Goal: Task Accomplishment & Management: Use online tool/utility

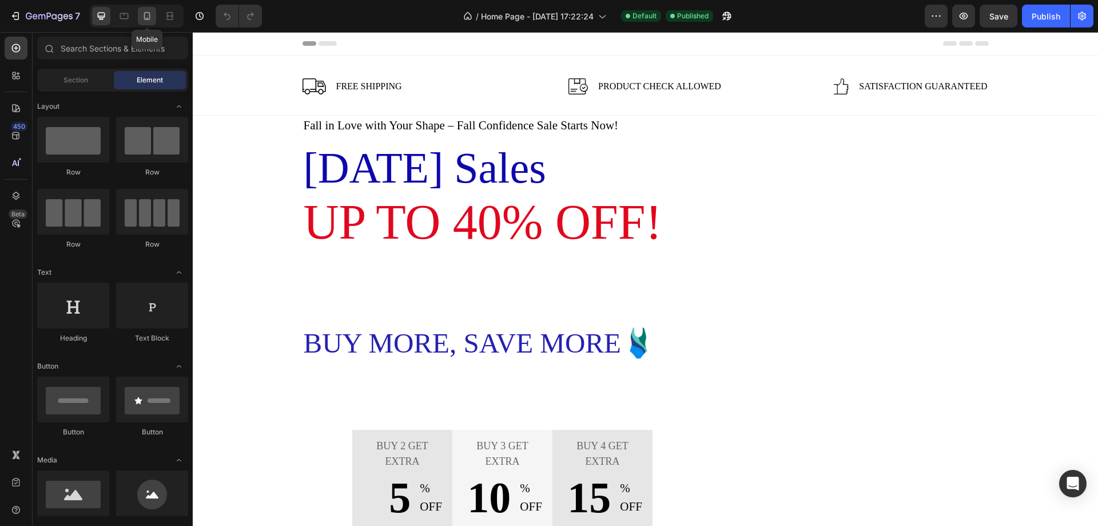
click at [140, 13] on div at bounding box center [147, 16] width 18 height 18
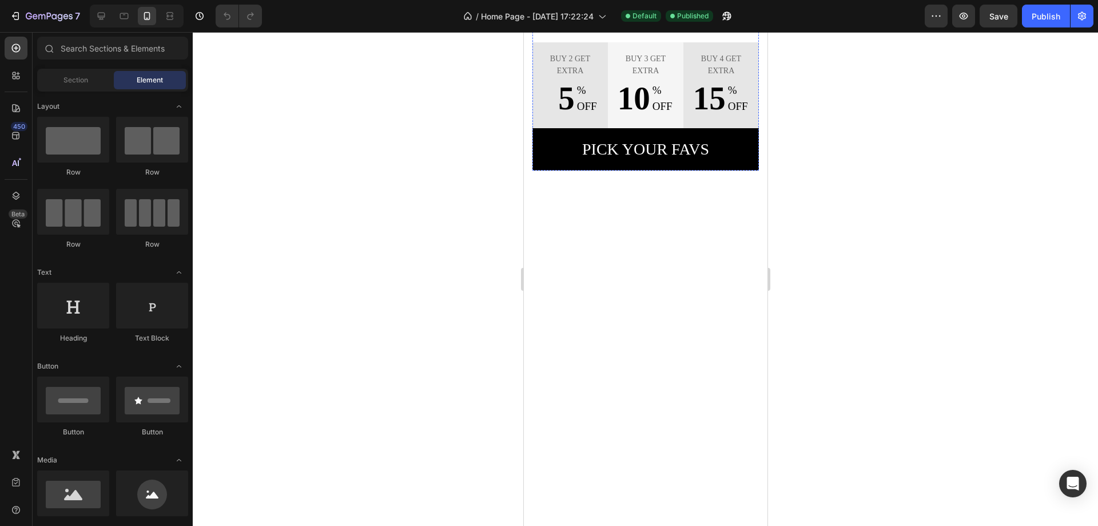
scroll to position [458, 0]
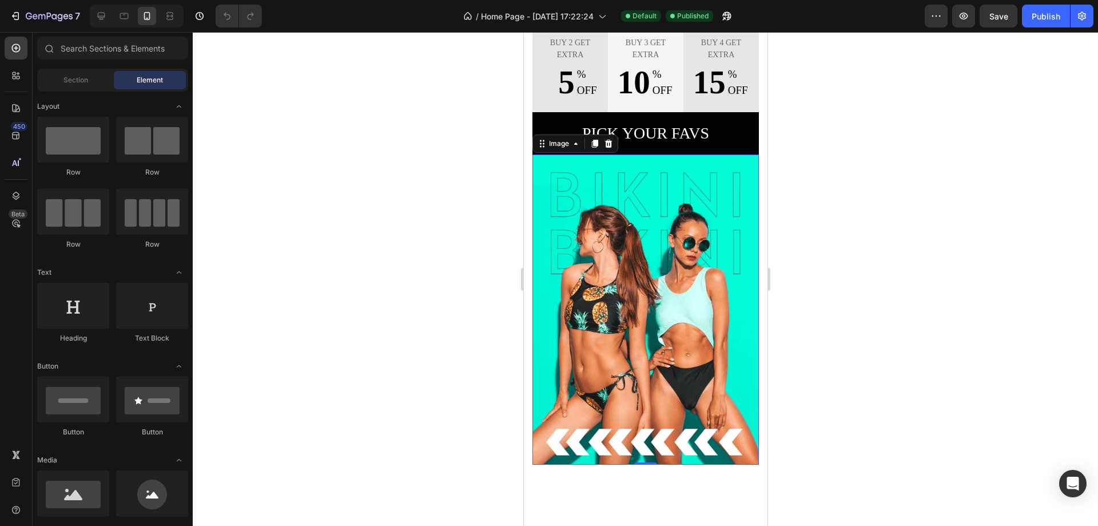
click at [648, 277] on img at bounding box center [645, 308] width 226 height 309
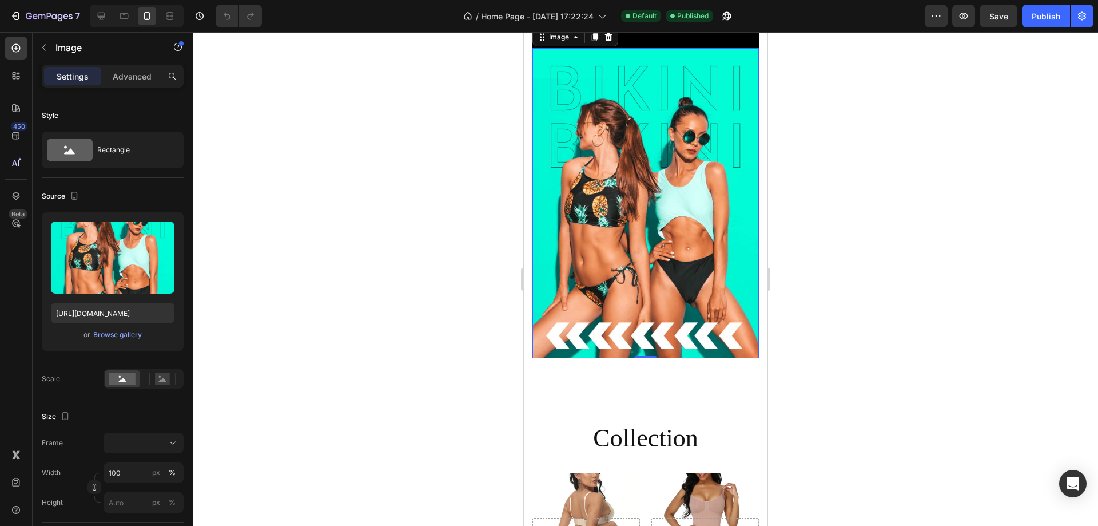
scroll to position [572, 0]
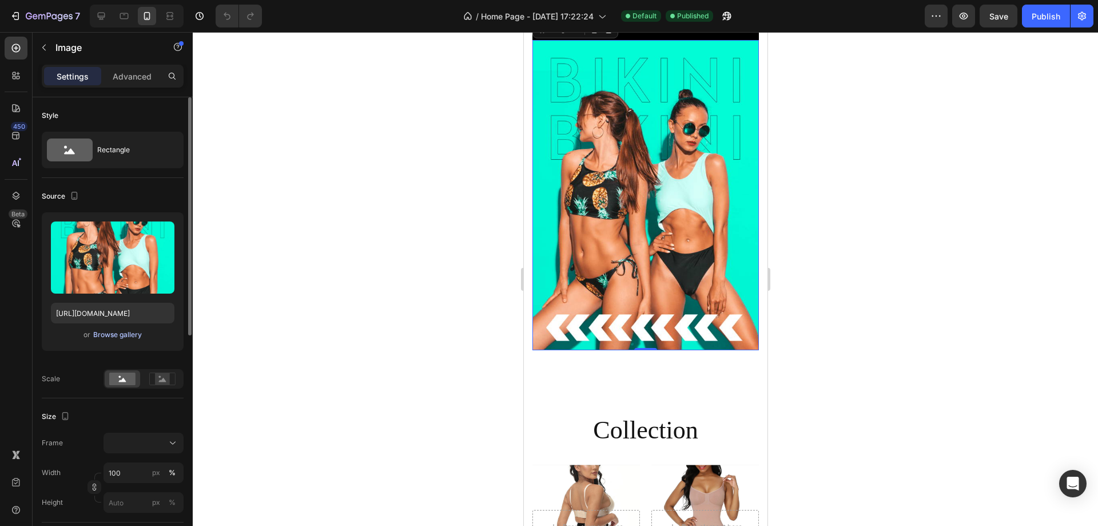
click at [125, 333] on div "Browse gallery" at bounding box center [117, 334] width 49 height 10
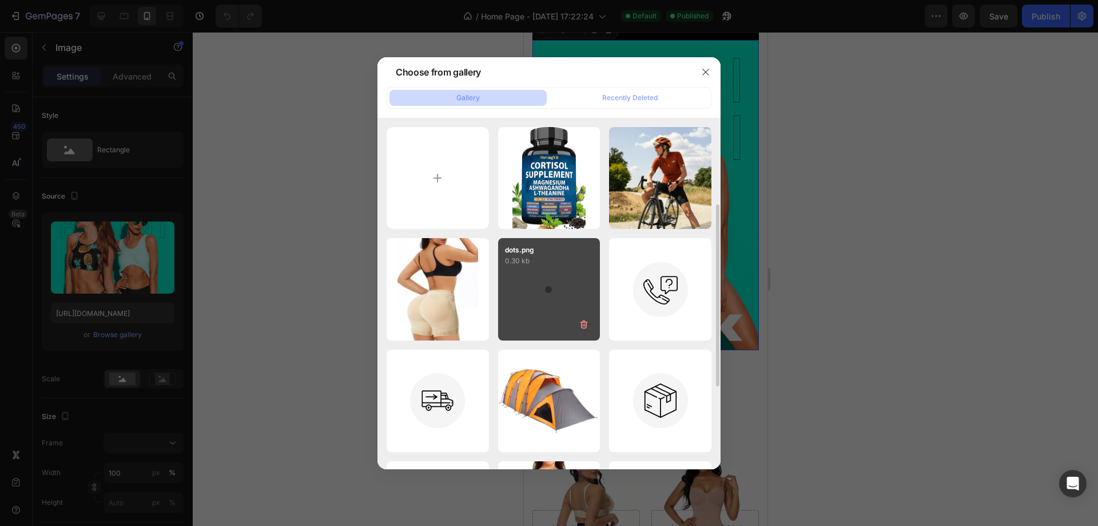
scroll to position [172, 0]
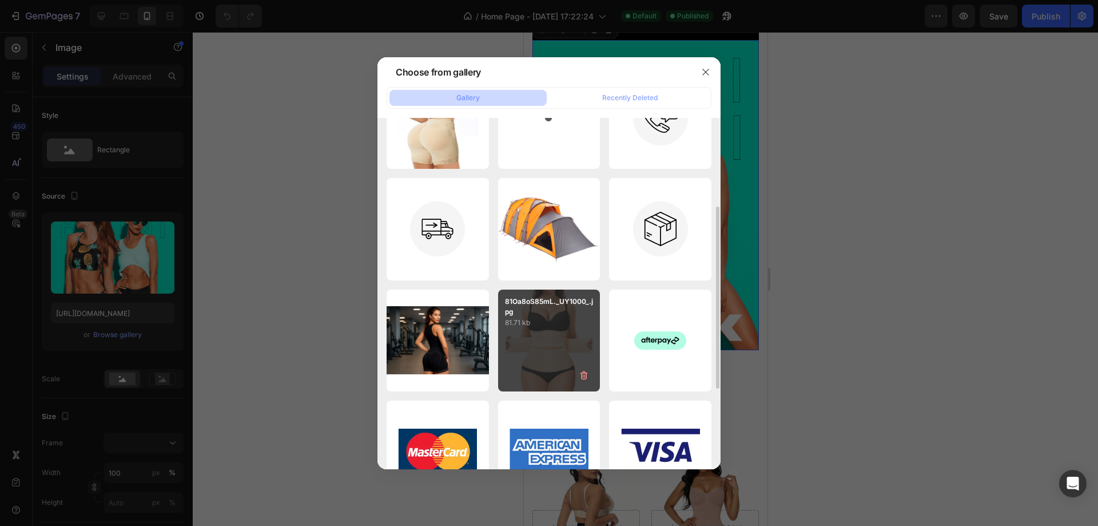
click at [547, 321] on p "81.71 kb" at bounding box center [549, 322] width 89 height 11
type input "[URL][DOMAIN_NAME]"
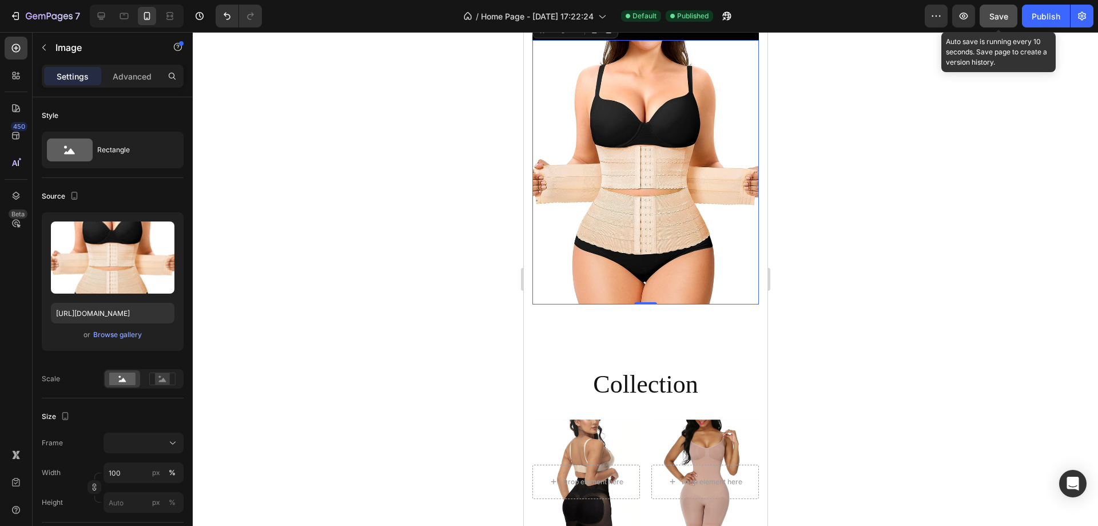
click at [991, 15] on span "Save" at bounding box center [998, 16] width 19 height 10
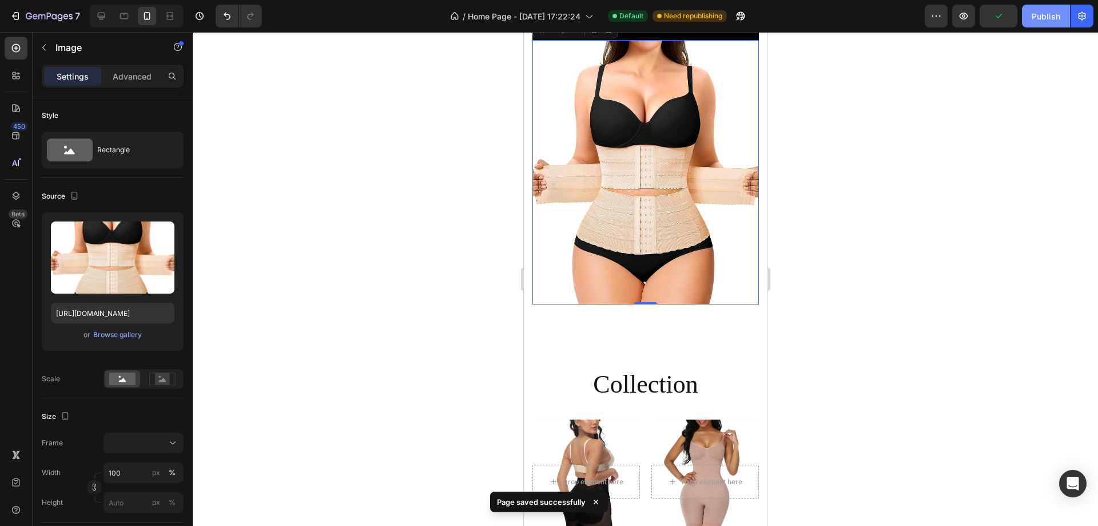
click at [1041, 18] on div "Publish" at bounding box center [1046, 16] width 29 height 12
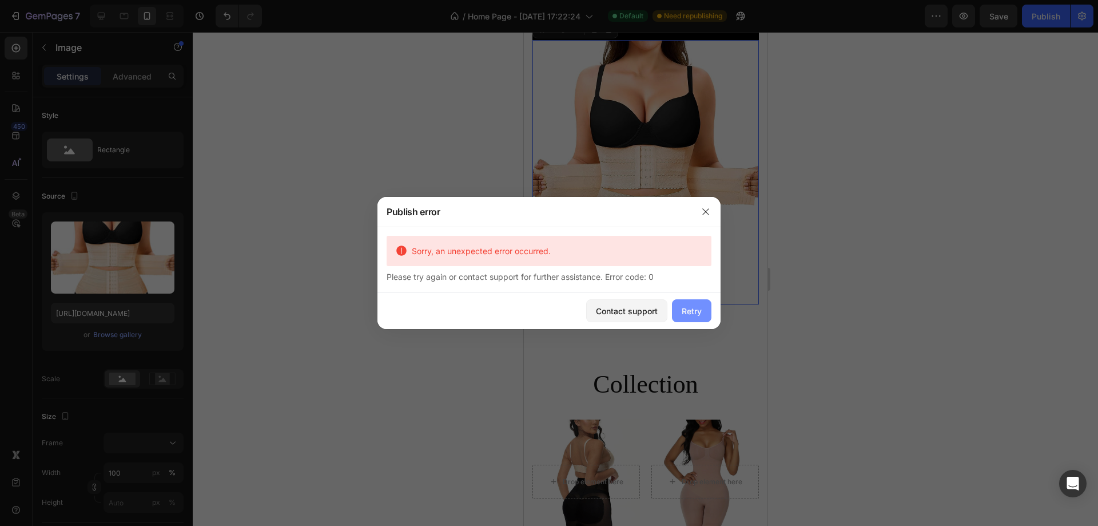
click at [694, 304] on button "Retry" at bounding box center [691, 310] width 39 height 23
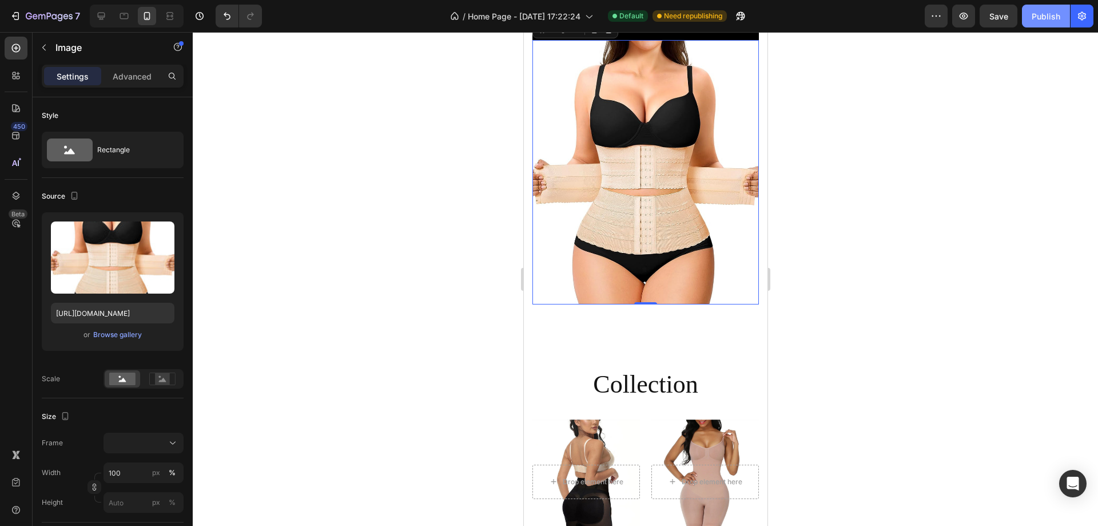
click at [1026, 11] on button "Publish" at bounding box center [1046, 16] width 48 height 23
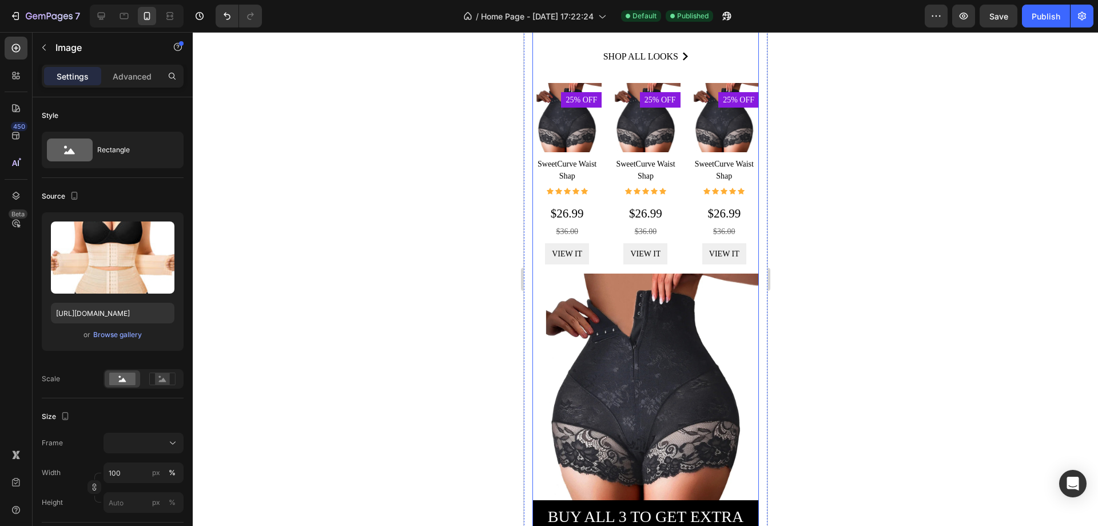
scroll to position [1487, 0]
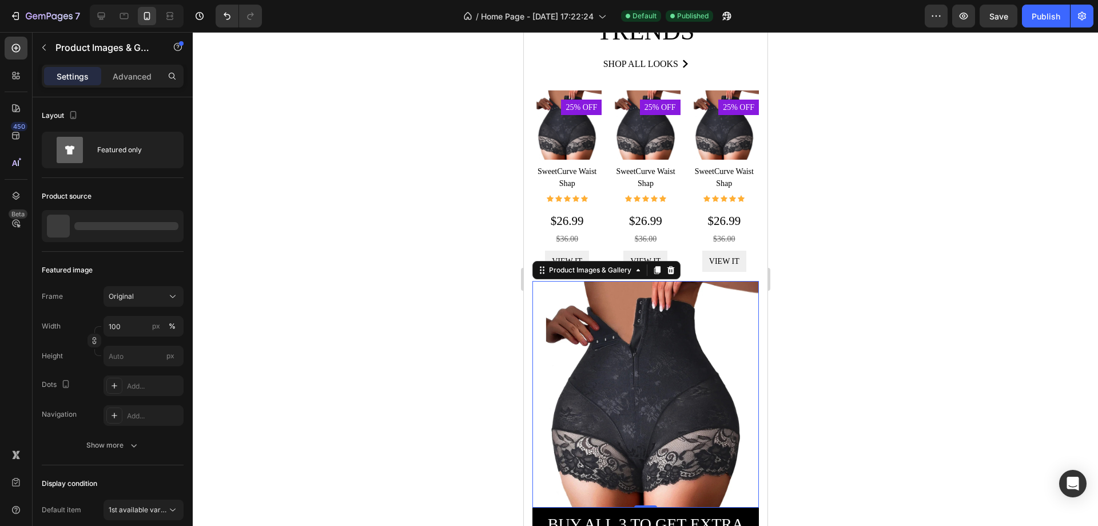
click at [612, 346] on img at bounding box center [645, 394] width 226 height 226
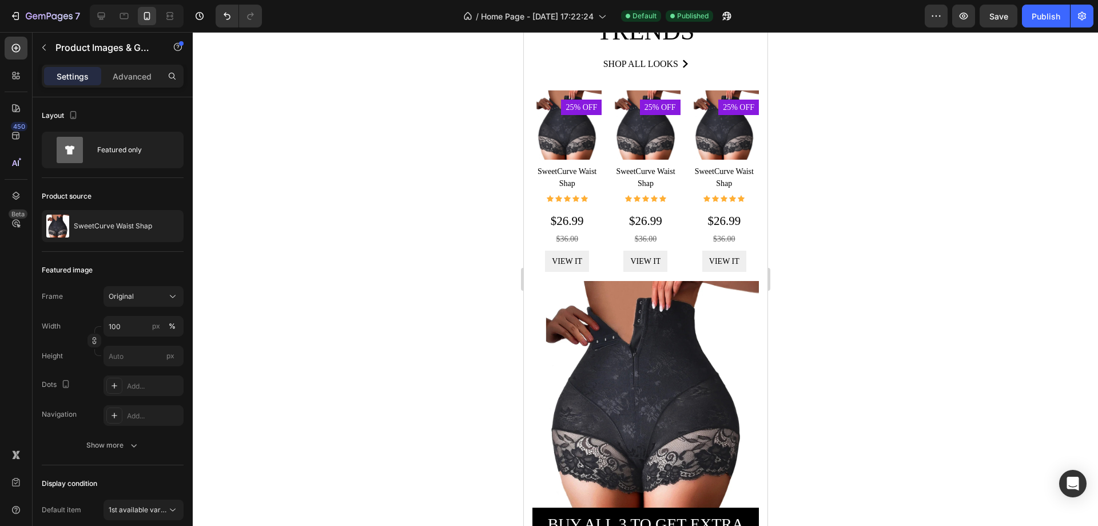
click at [612, 337] on img at bounding box center [645, 394] width 226 height 226
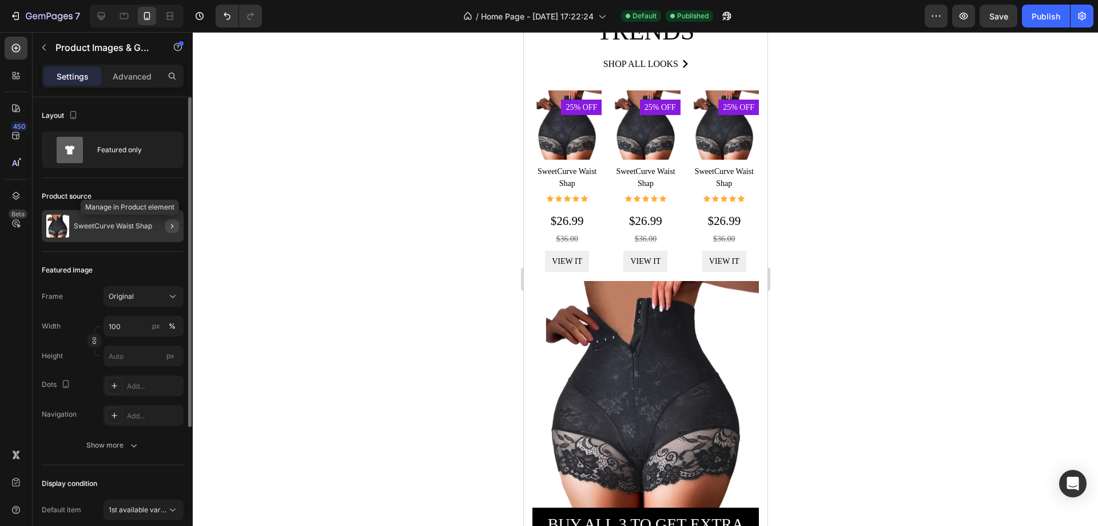
click at [175, 228] on icon "button" at bounding box center [172, 225] width 9 height 9
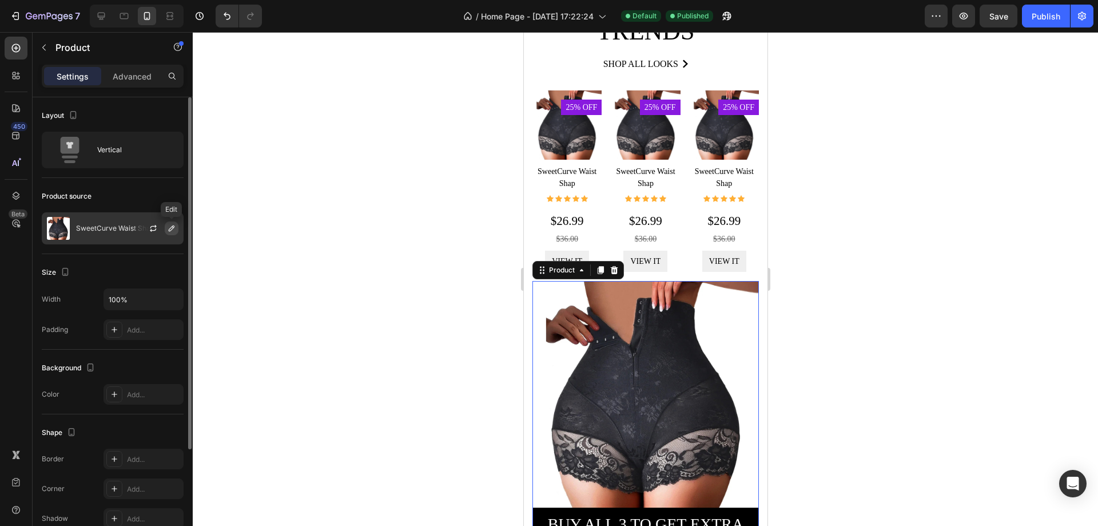
click at [171, 229] on icon "button" at bounding box center [171, 228] width 9 height 9
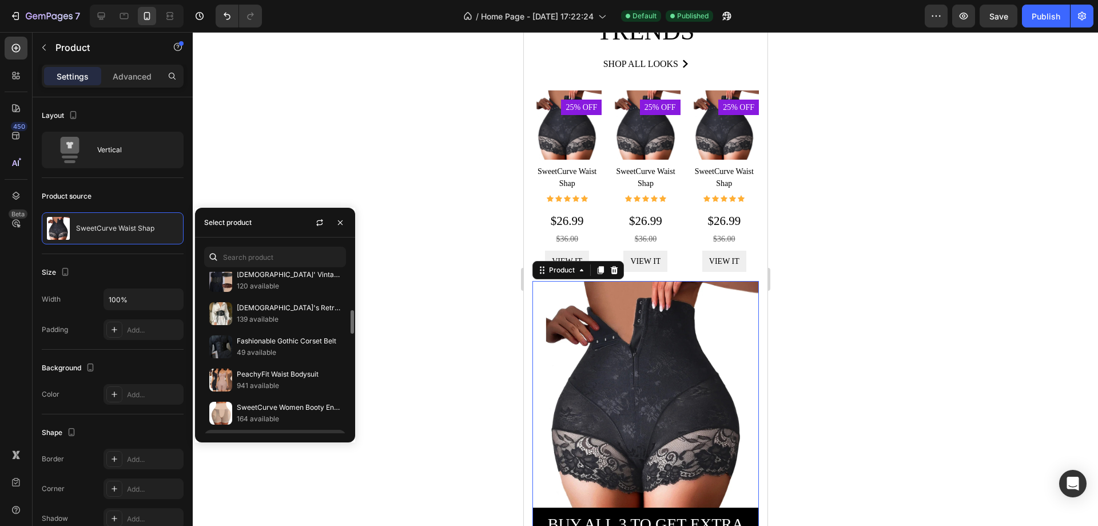
scroll to position [647, 0]
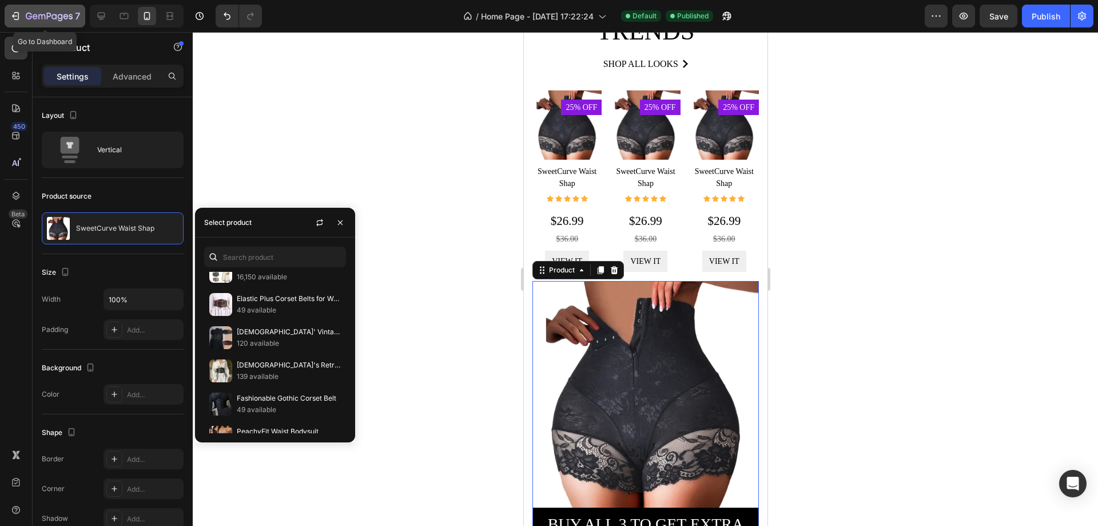
click at [11, 18] on icon "button" at bounding box center [15, 15] width 11 height 11
